Goal: Information Seeking & Learning: Learn about a topic

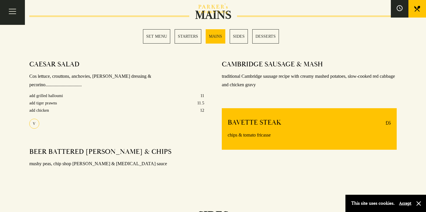
scroll to position [452, 0]
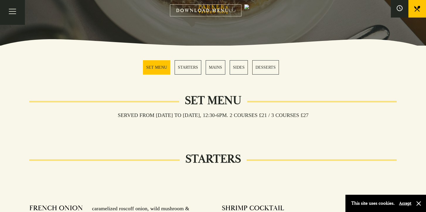
click at [191, 66] on link "STARTERS" at bounding box center [187, 67] width 27 height 14
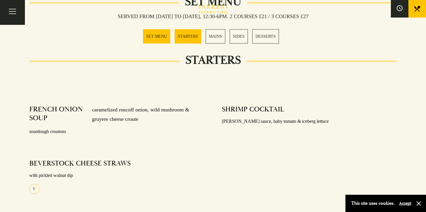
scroll to position [217, 0]
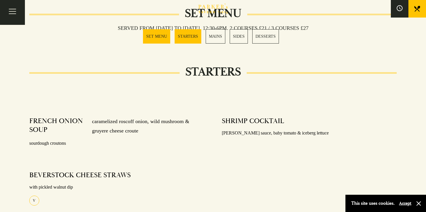
click at [215, 35] on link "MAINS" at bounding box center [216, 36] width 20 height 14
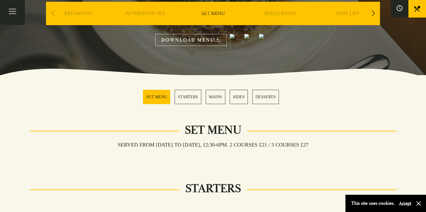
scroll to position [100, 0]
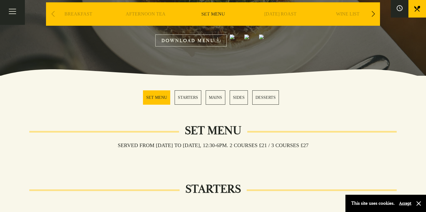
click at [212, 99] on link "MAINS" at bounding box center [216, 97] width 20 height 14
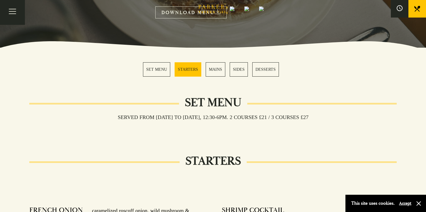
scroll to position [0, 0]
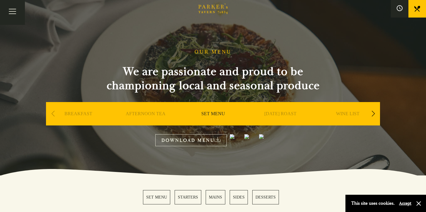
click at [90, 113] on link "BREAKFAST" at bounding box center [78, 122] width 28 height 23
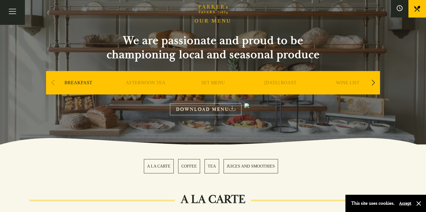
scroll to position [33, 0]
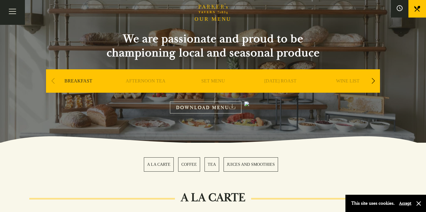
click at [209, 105] on link "DOWNLOAD MENU" at bounding box center [205, 108] width 71 height 12
click at [374, 81] on div "Next slide" at bounding box center [373, 81] width 8 height 13
click at [351, 81] on link "A LA CARTE" at bounding box center [347, 89] width 27 height 23
